Goal: Task Accomplishment & Management: Manage account settings

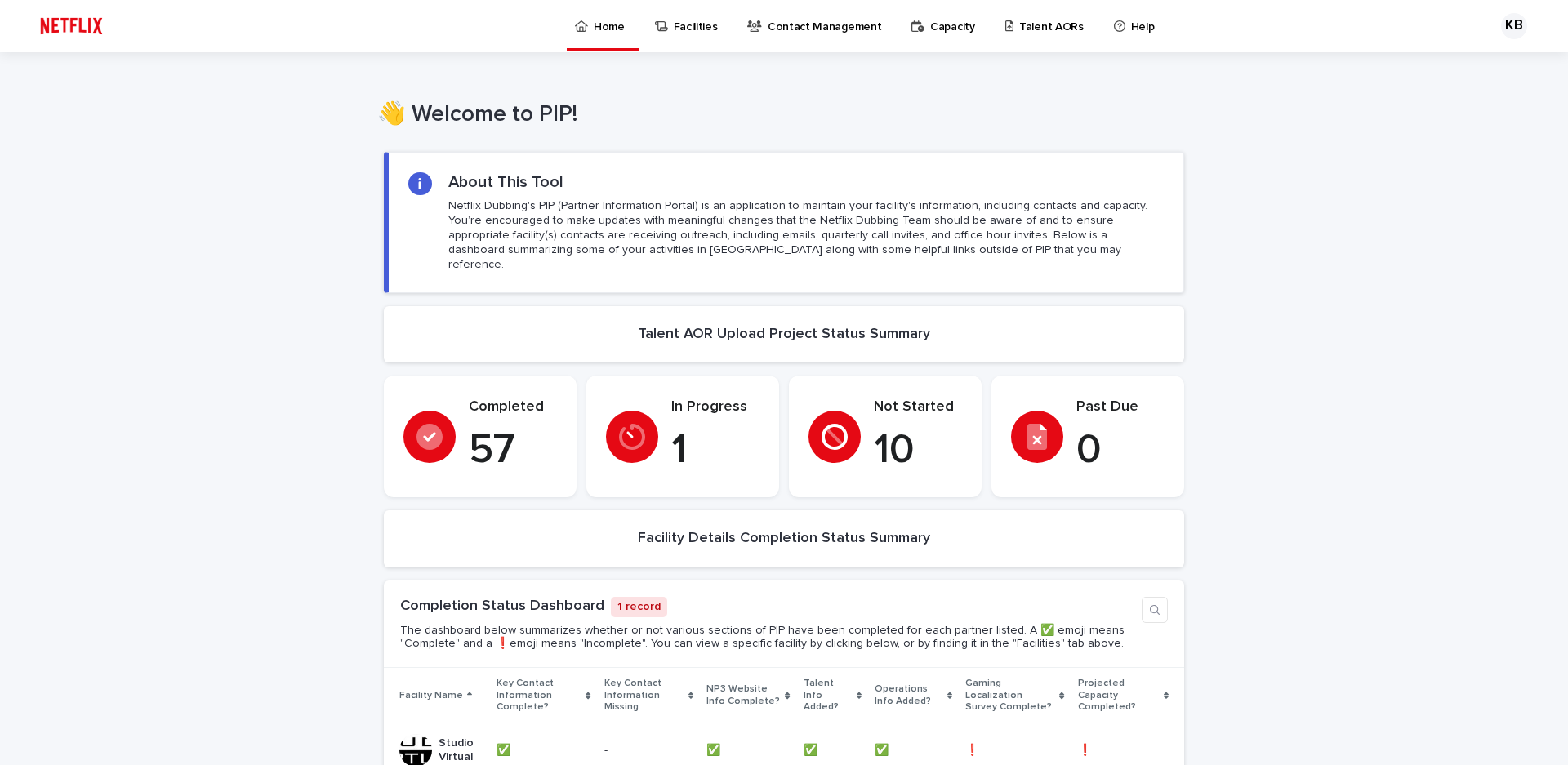
click at [1040, 31] on p "Talent AORs" at bounding box center [1051, 17] width 64 height 35
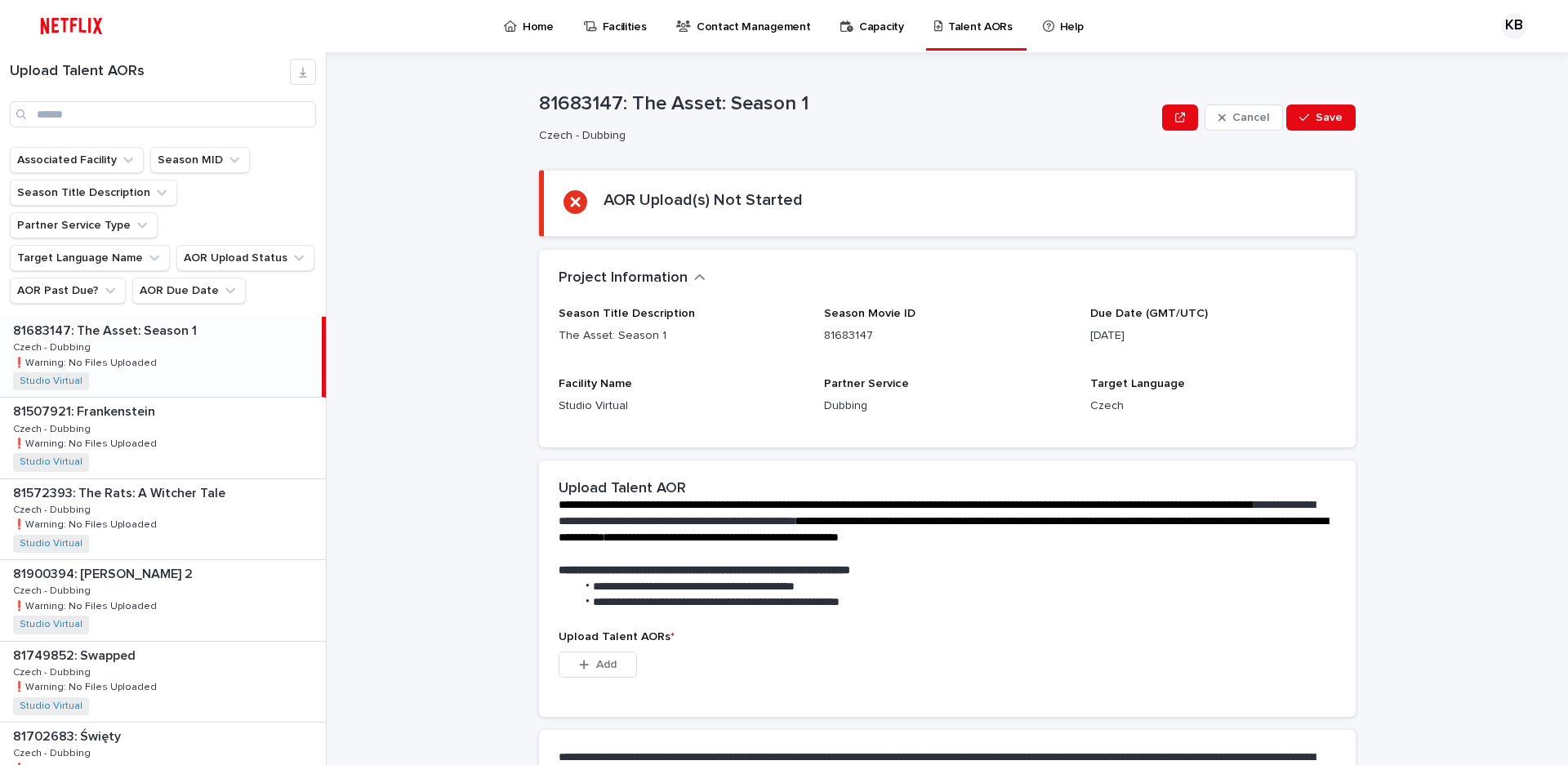
click at [211, 317] on div "81683147: The Asset: Season 1 81683147: The Asset: Season 1 Czech - Dubbing Cze…" at bounding box center [161, 357] width 322 height 80
click at [198, 481] on div "81572393: The Rats: A [PERSON_NAME] Tale 81572393: The Rats: A [PERSON_NAME] Ta…" at bounding box center [162, 519] width 326 height 80
click at [205, 566] on div "81900394: [PERSON_NAME] 2 81900394: [PERSON_NAME] 2 Czech - Dubbing Czech - Dub…" at bounding box center [162, 600] width 326 height 80
click at [202, 663] on div "81749852: Swapped 81749852: Swapped Czech - Dubbing Czech - Dubbing ❗️Warning: …" at bounding box center [162, 681] width 326 height 80
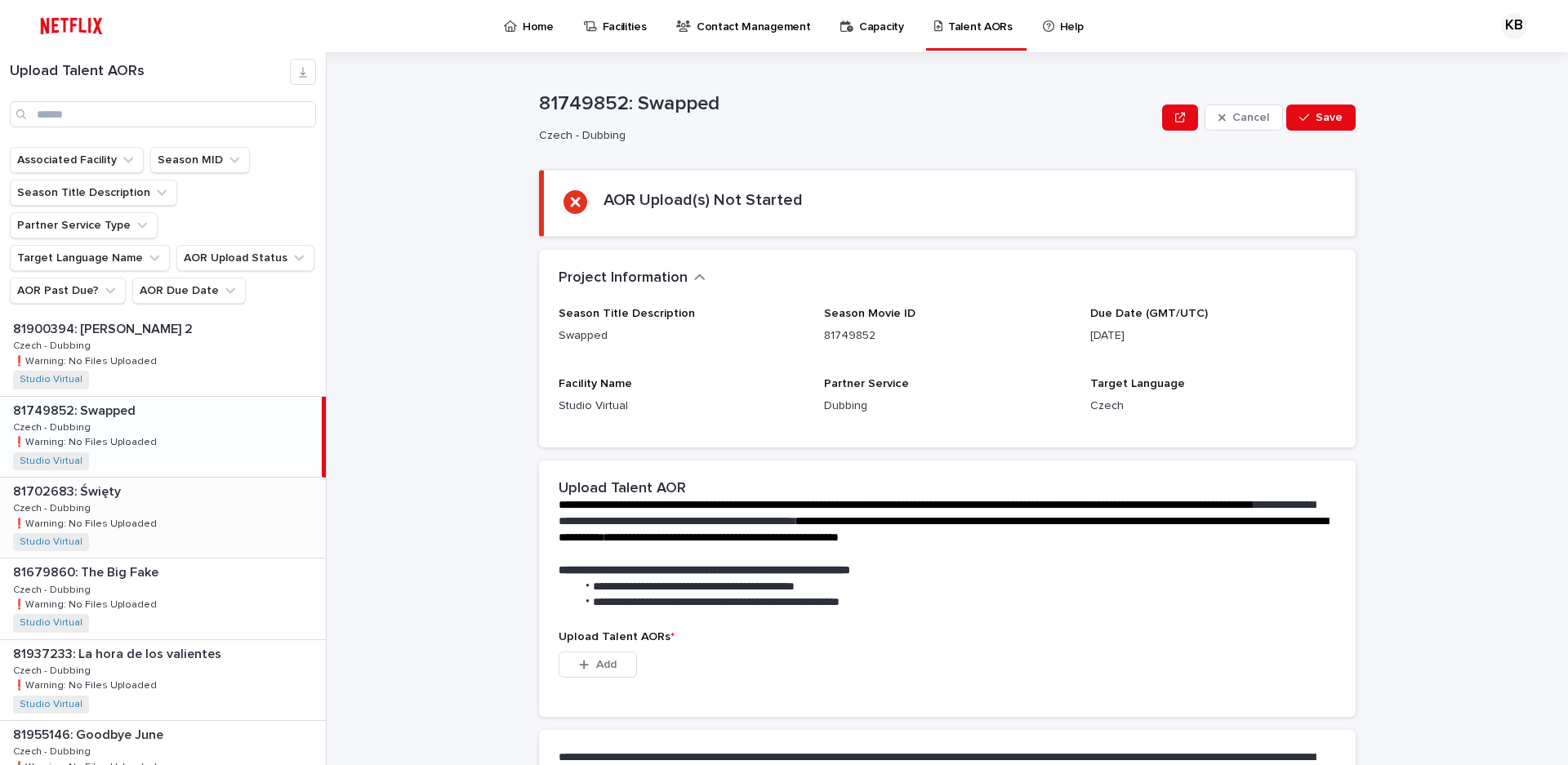
click at [193, 481] on div "81702683: Święty 81702683: Święty Czech - Dubbing Czech - Dubbing ❗️Warning: No…" at bounding box center [162, 517] width 326 height 80
click at [195, 565] on p at bounding box center [166, 573] width 307 height 15
click at [200, 643] on div "81937233: La hora de los valientes 81937233: La hora de los valientes Czech - D…" at bounding box center [162, 679] width 326 height 80
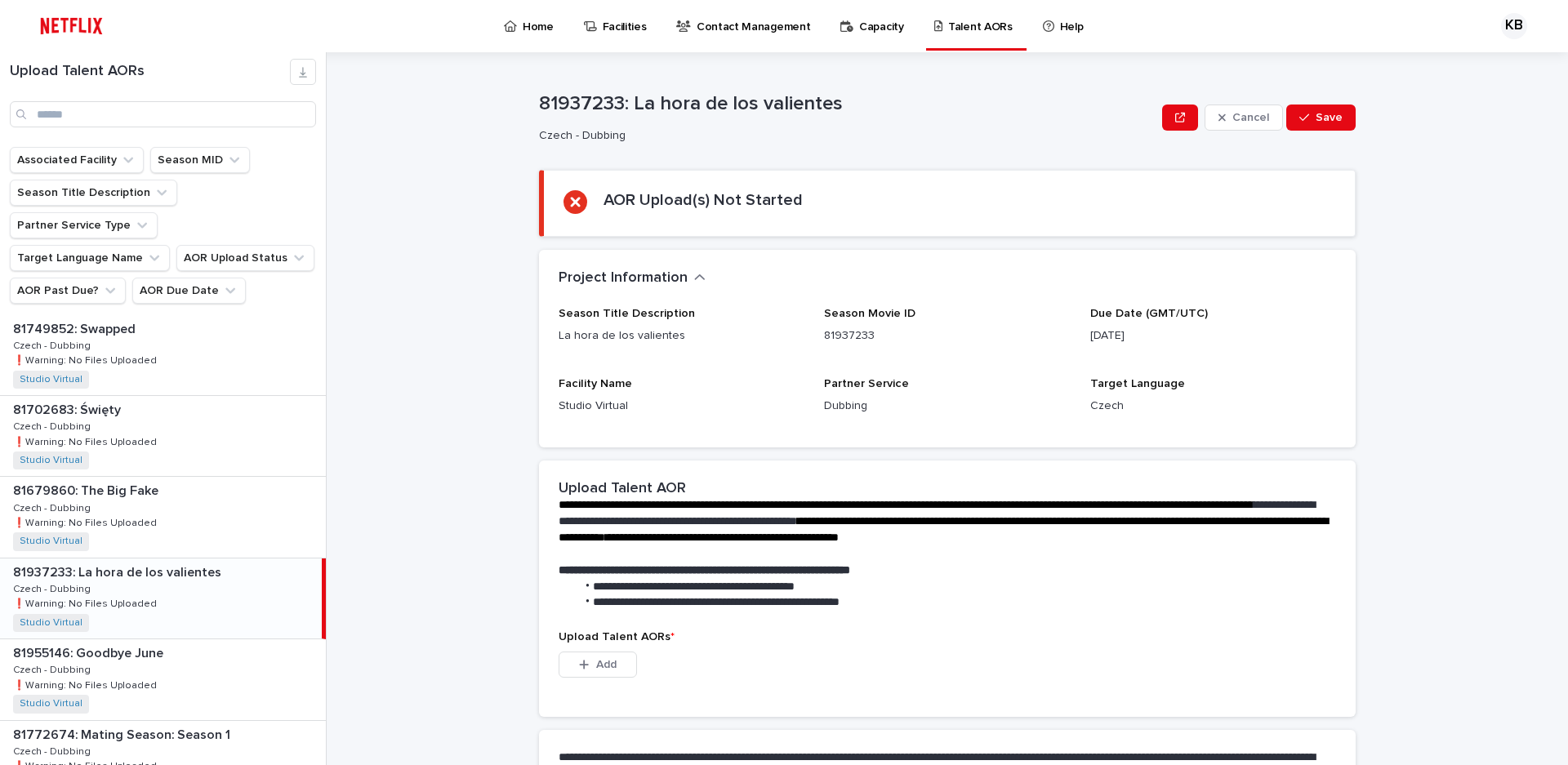
scroll to position [408, 0]
click at [172, 562] on div "81955146: Goodbye June 81955146: Goodbye June Czech - Dubbing Czech - Dubbing ❗…" at bounding box center [162, 597] width 326 height 80
click at [191, 645] on div "81772674: Mating Season: Season 1 81772674: Mating Season: Season 1 Czech - Dub…" at bounding box center [162, 679] width 326 height 80
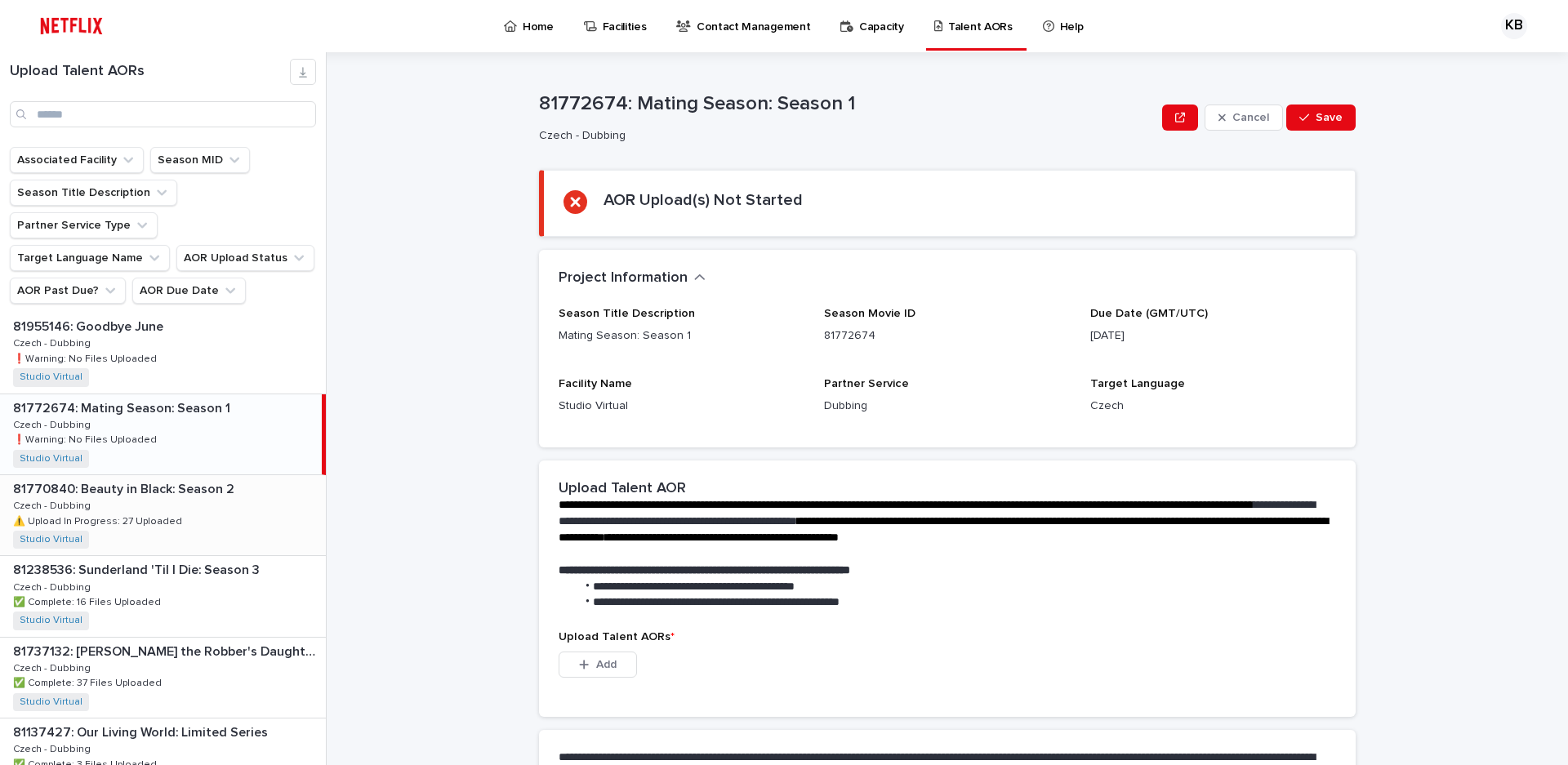
click at [225, 485] on div "81770840: Beauty in Black: Season 2 81770840: Beauty in Black: Season 2 Czech -…" at bounding box center [162, 514] width 326 height 80
